Goal: Navigation & Orientation: Understand site structure

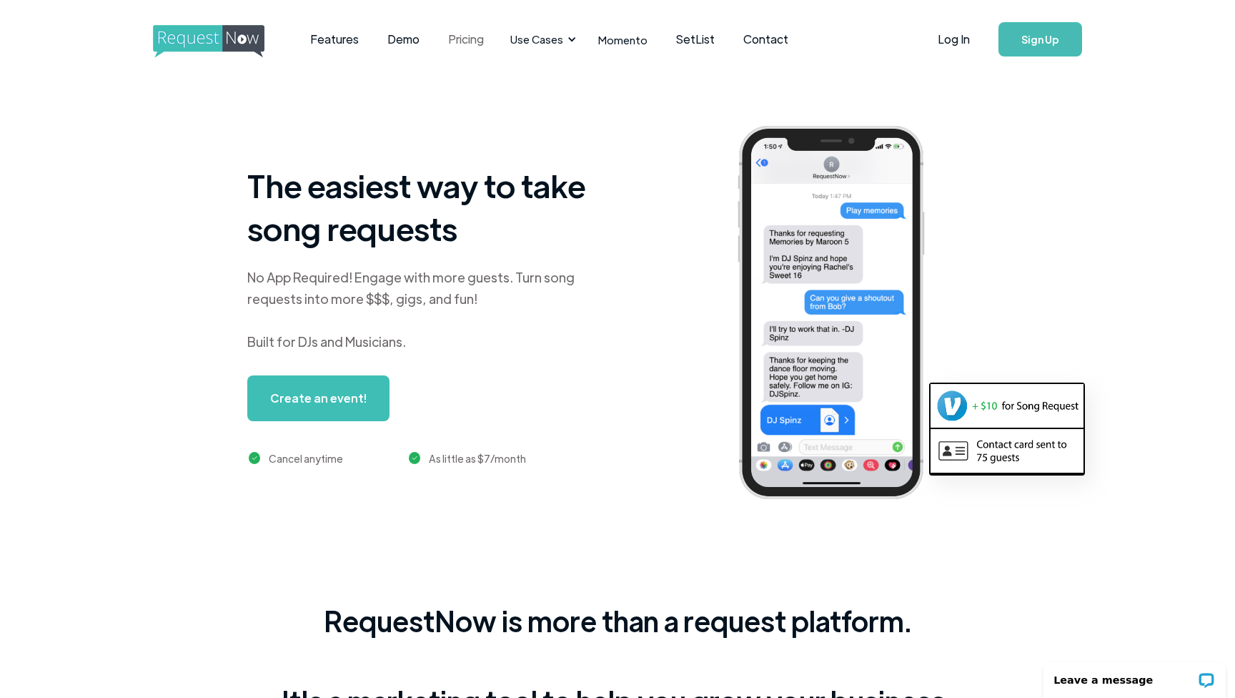
click at [478, 42] on link "Pricing" at bounding box center [466, 39] width 64 height 44
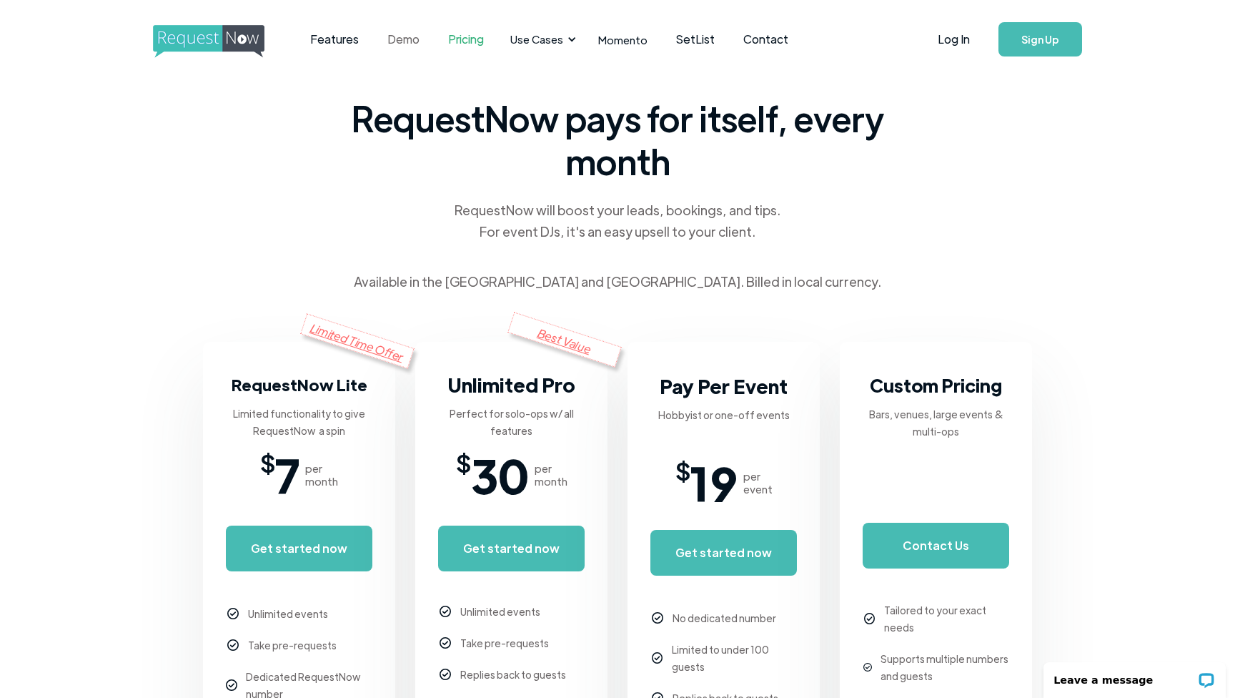
click at [407, 40] on link "Demo" at bounding box center [403, 39] width 61 height 44
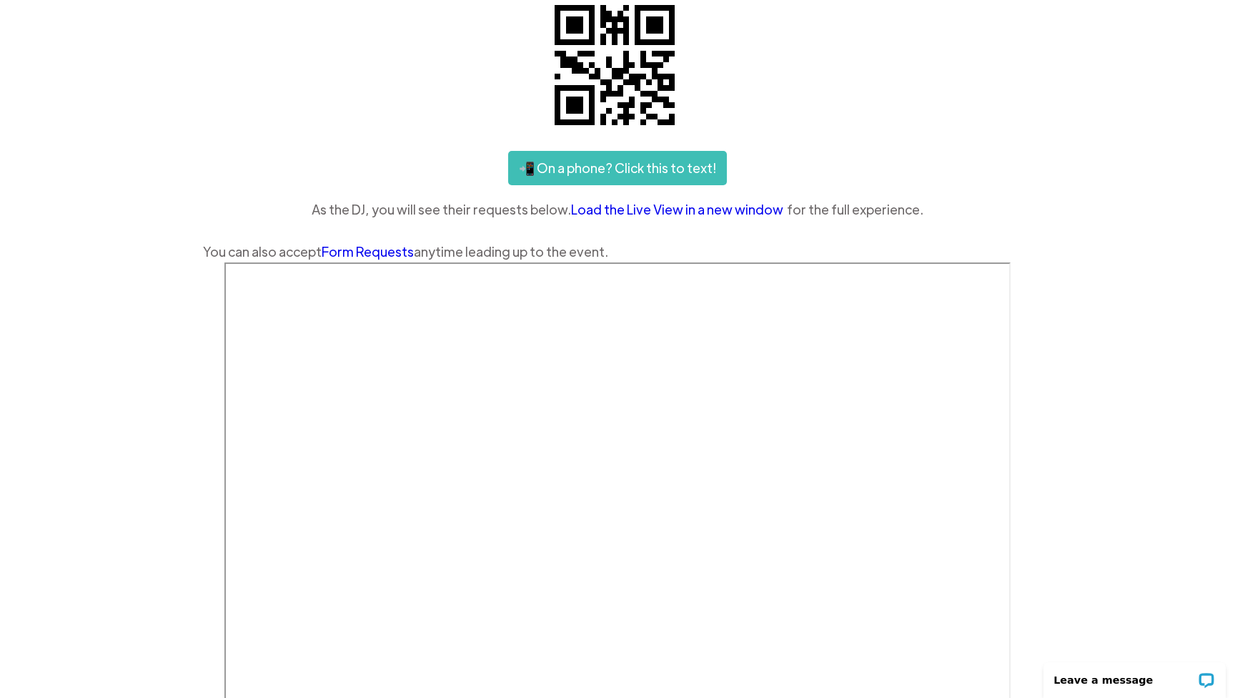
scroll to position [184, 0]
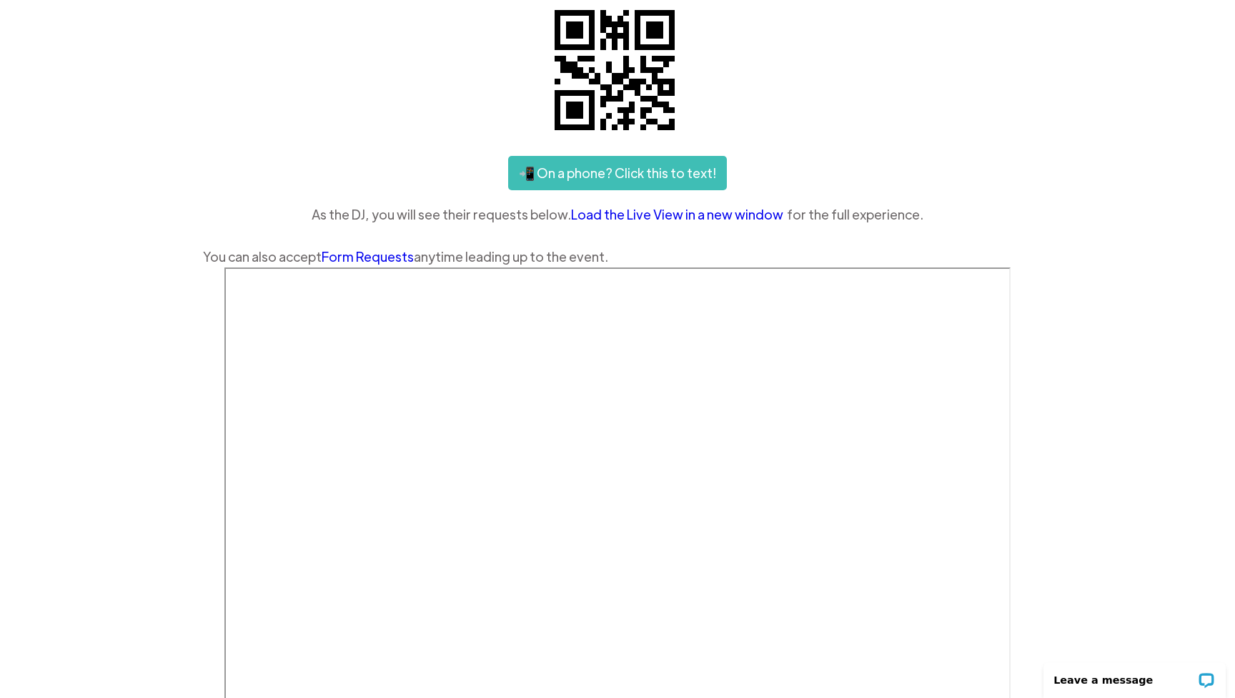
click at [647, 217] on link "Load the Live View in a new window" at bounding box center [679, 214] width 216 height 21
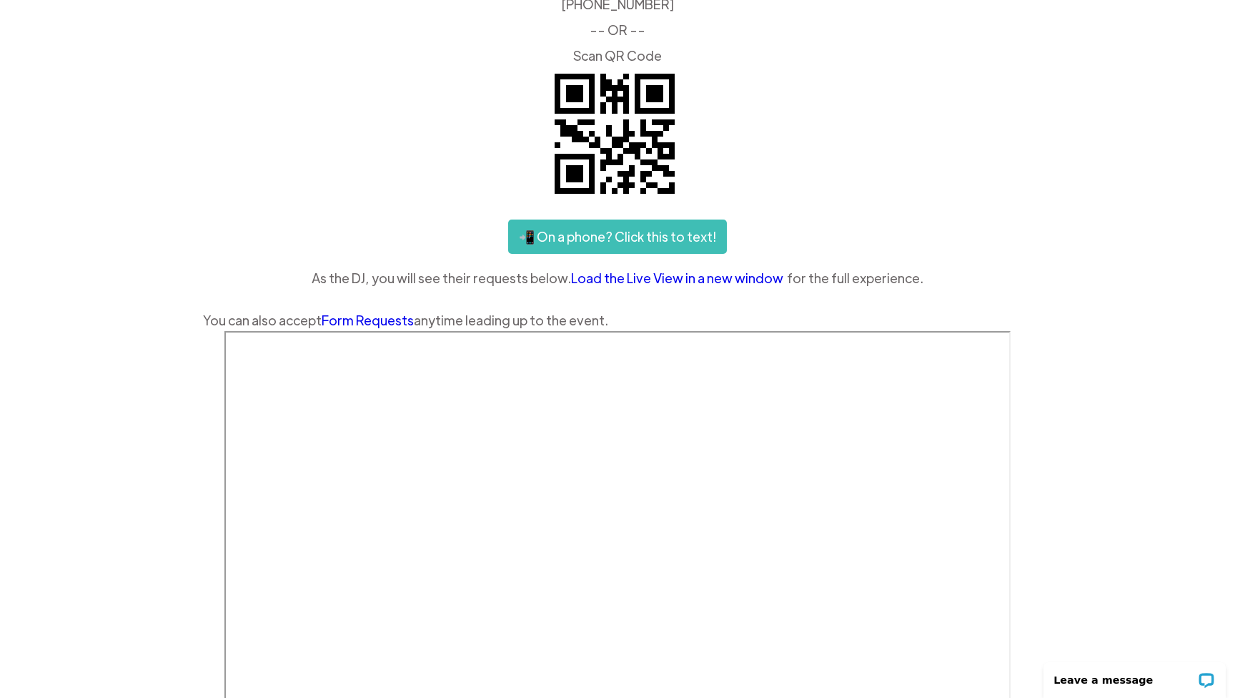
scroll to position [108, 0]
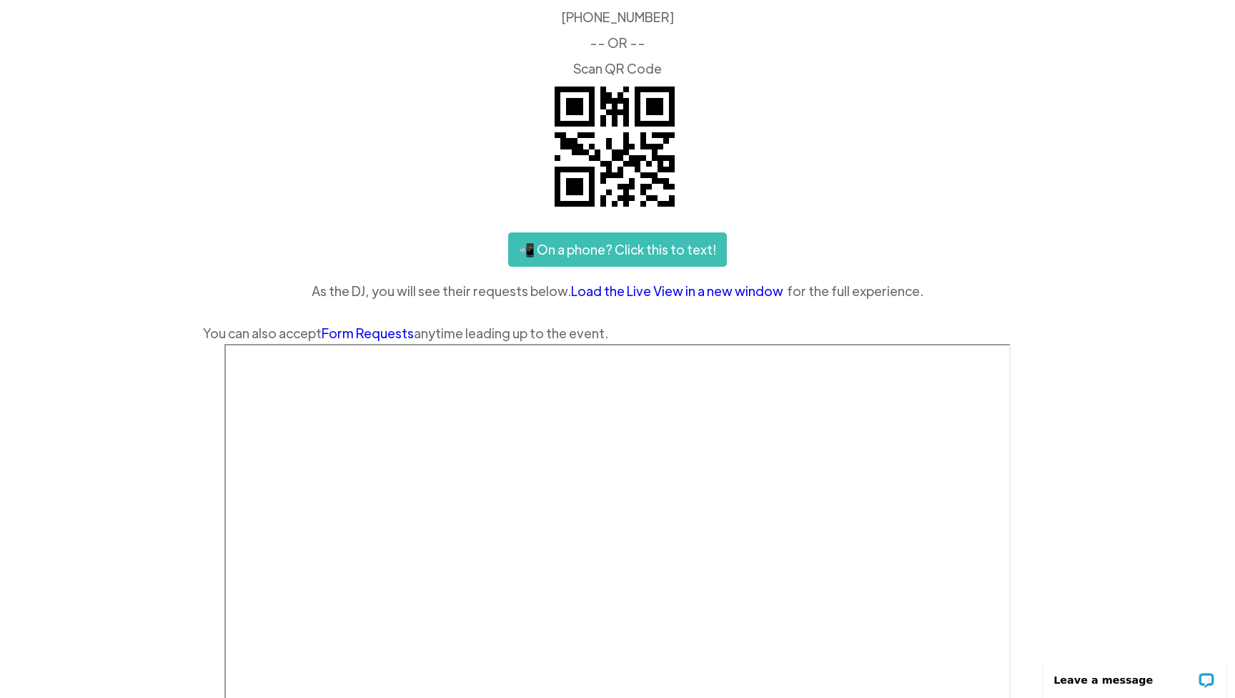
click at [571, 250] on link "📲 On a phone? Click this to text!" at bounding box center [617, 249] width 219 height 34
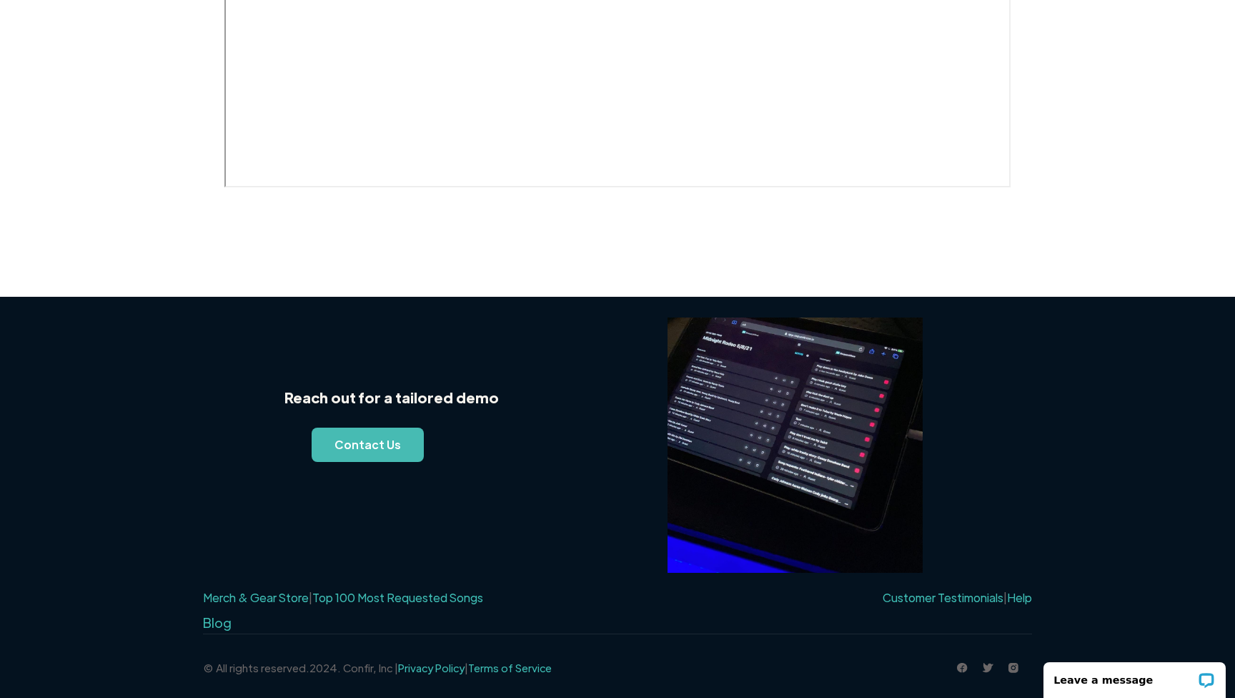
scroll to position [808, 0]
click at [736, 415] on img at bounding box center [795, 444] width 255 height 255
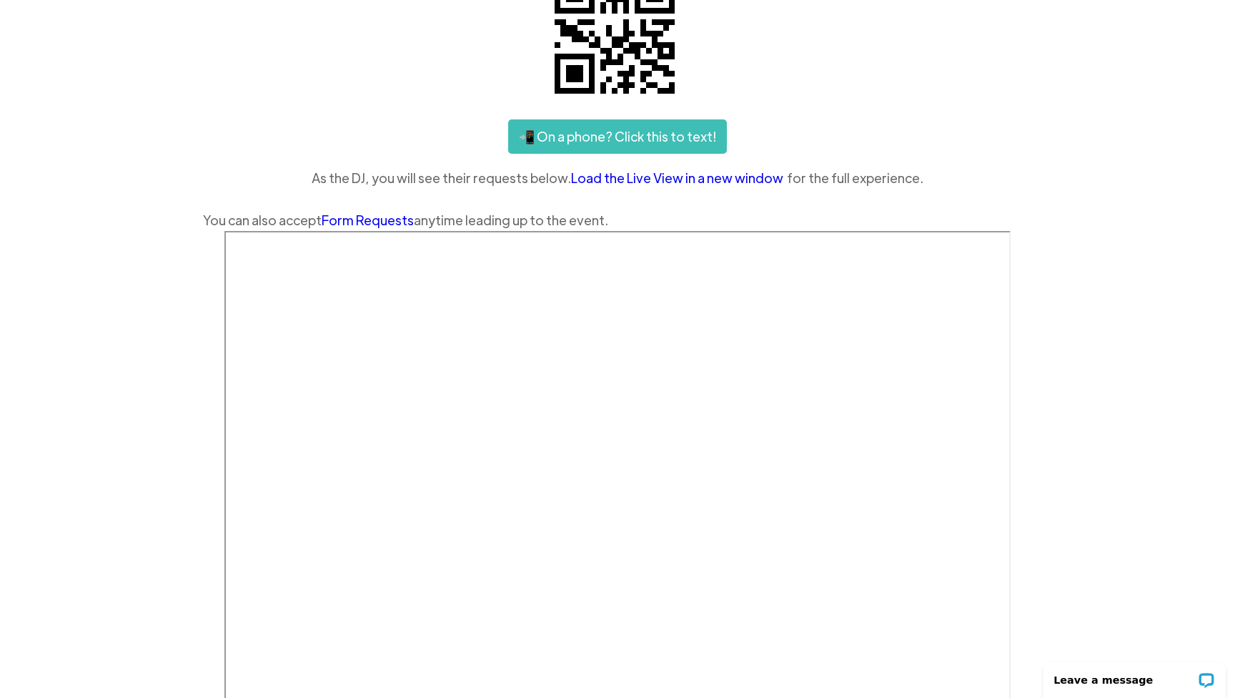
scroll to position [237, 0]
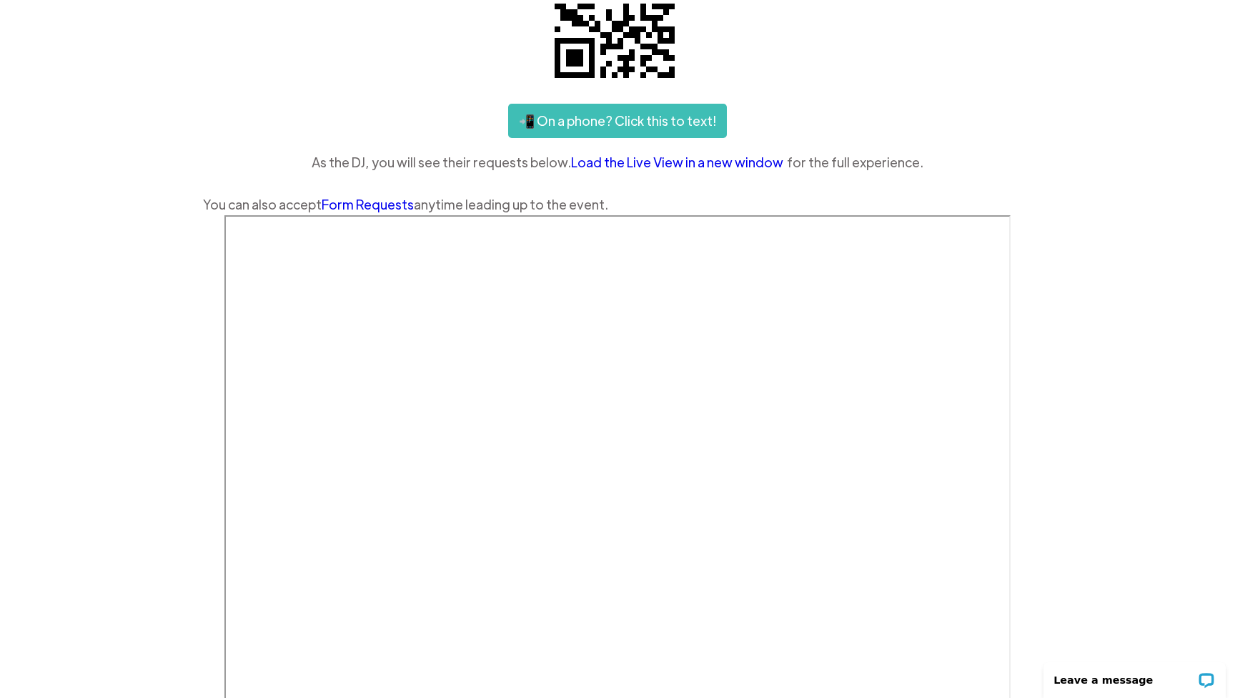
click at [1042, 148] on div "Features Demo Pricing Use Cases Wedding + Private Events Karaoke DJs Bar/Club &…" at bounding box center [617, 315] width 1235 height 1105
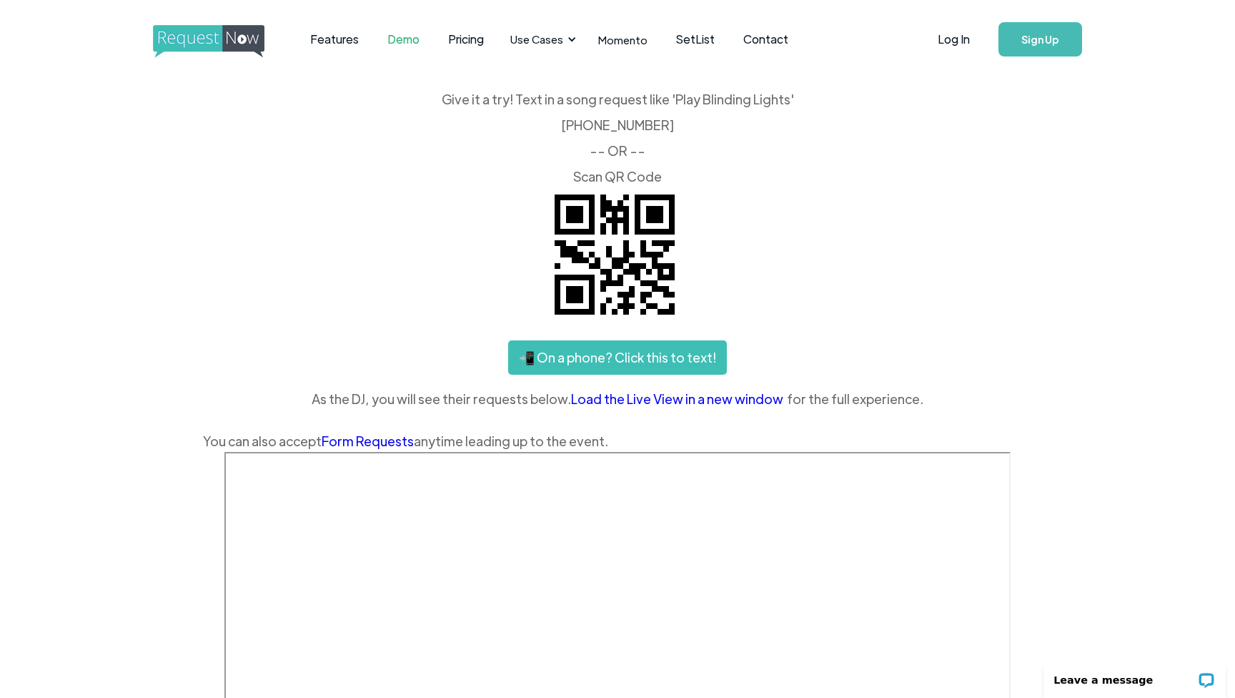
scroll to position [0, 0]
click at [335, 34] on link "Features" at bounding box center [334, 39] width 77 height 44
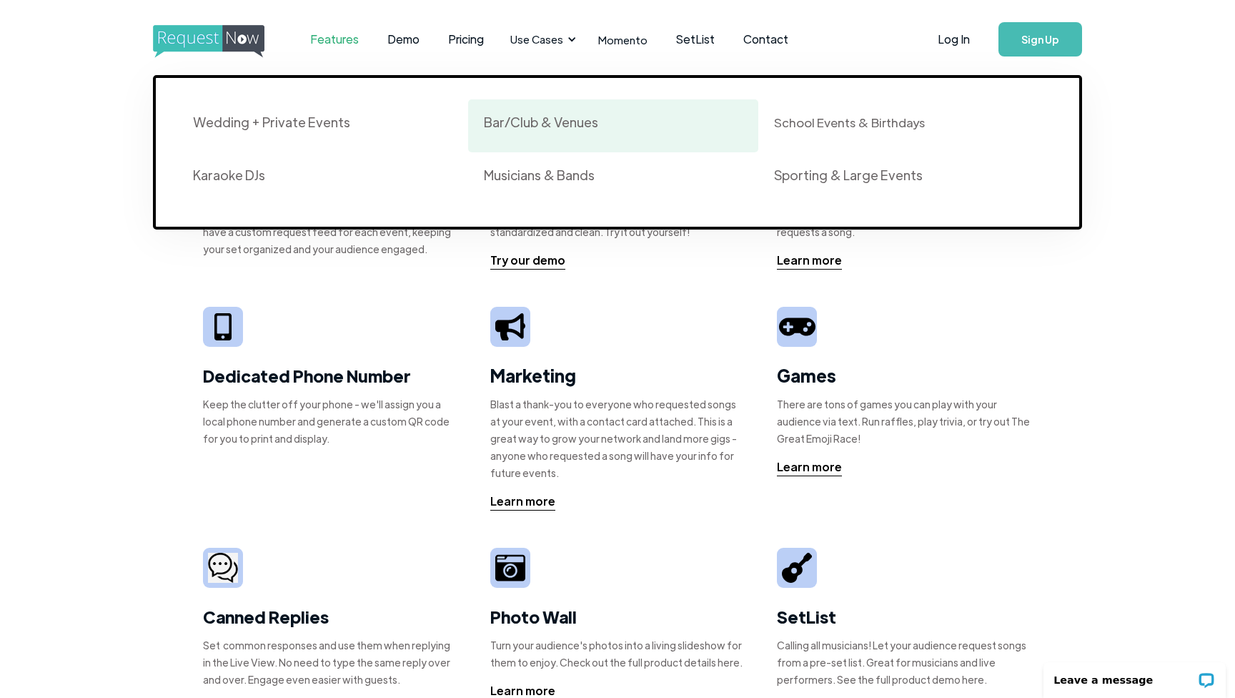
click at [493, 120] on div "Bar/Club & Venues" at bounding box center [541, 122] width 114 height 17
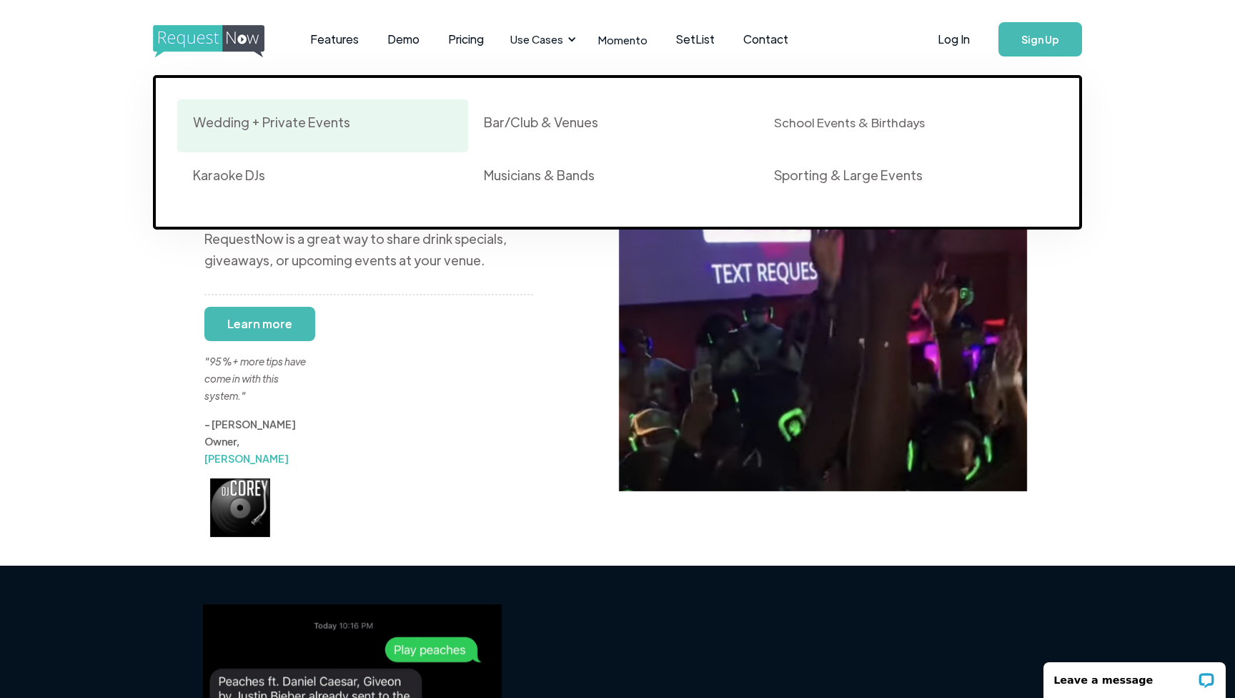
click at [317, 123] on div "Wedding + Private Events" at bounding box center [271, 122] width 157 height 17
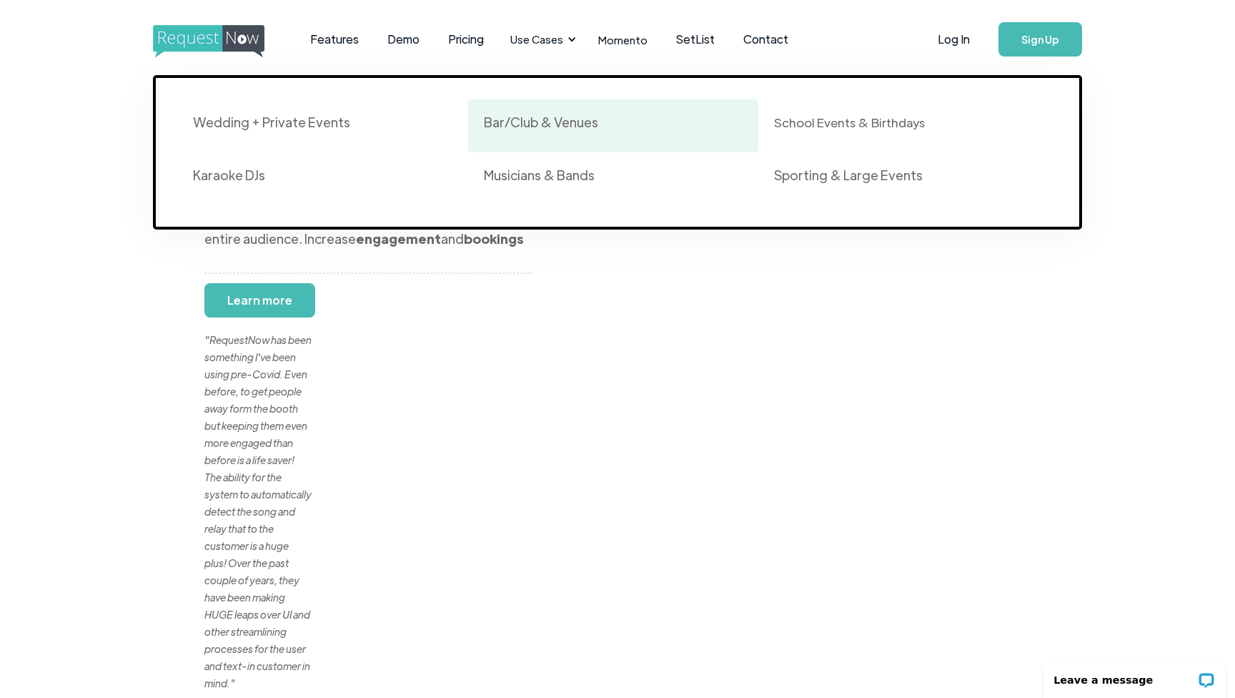
click at [555, 121] on div "Bar/Club & Venues" at bounding box center [541, 122] width 114 height 17
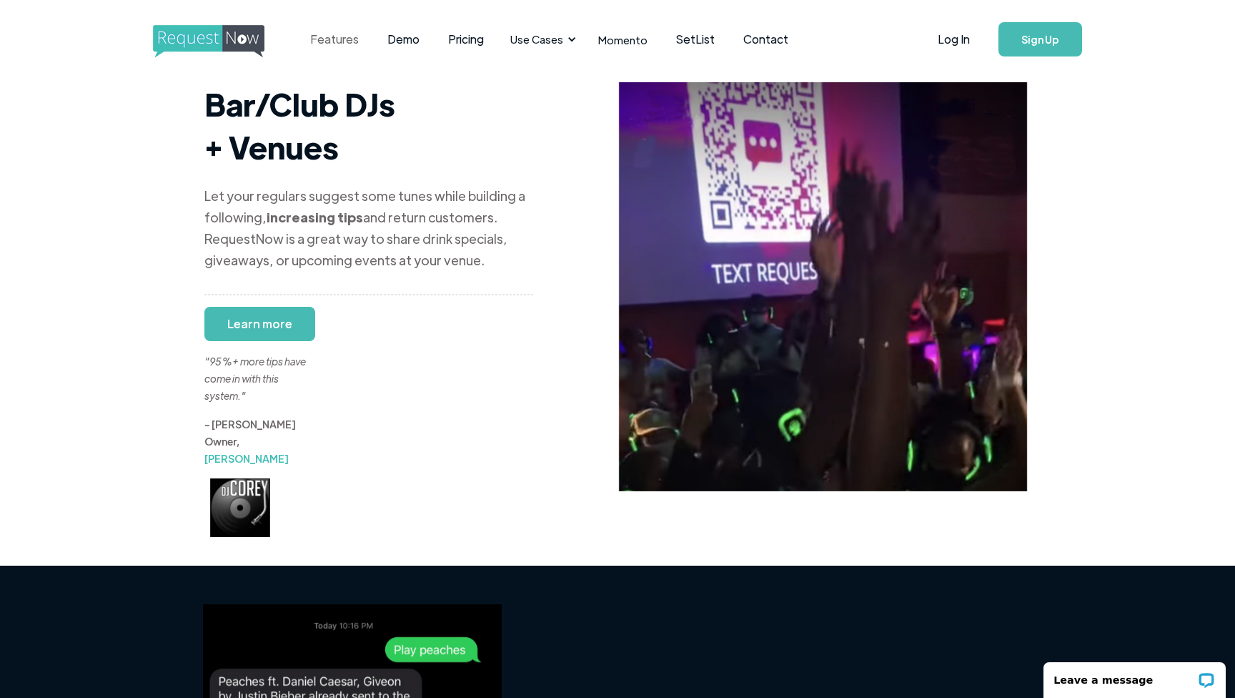
click at [347, 42] on link "Features" at bounding box center [334, 39] width 77 height 44
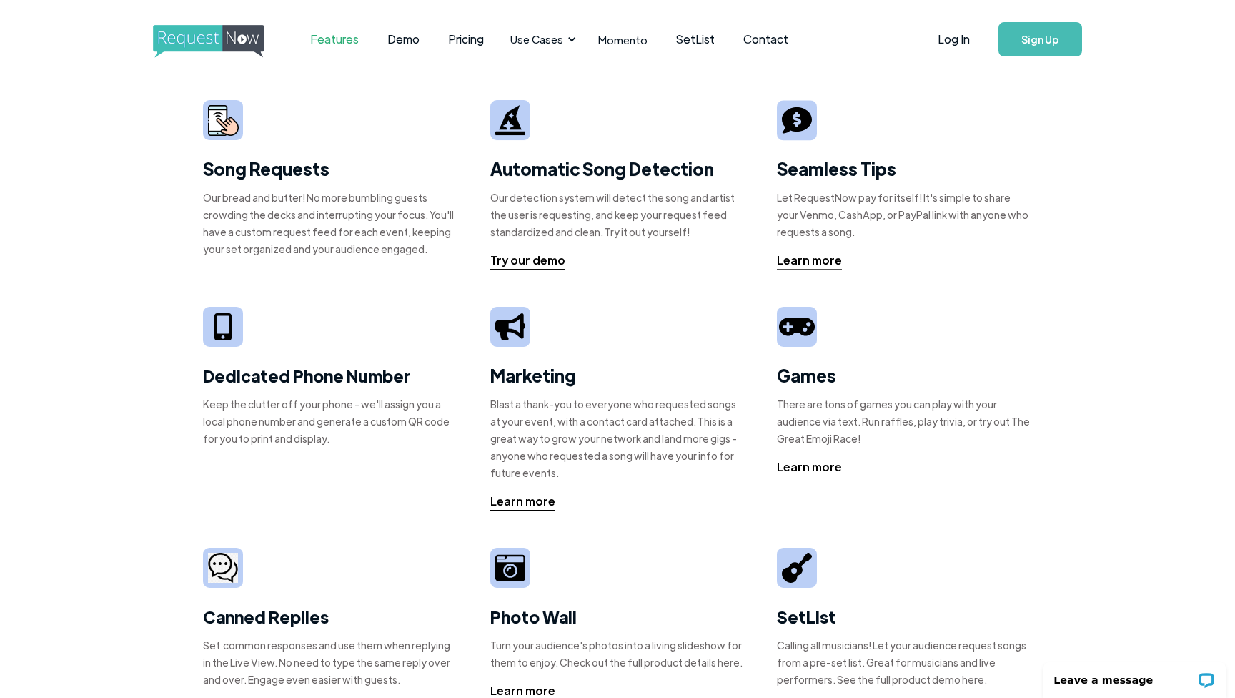
click at [237, 42] on img "home" at bounding box center [222, 41] width 138 height 33
